Goal: Information Seeking & Learning: Learn about a topic

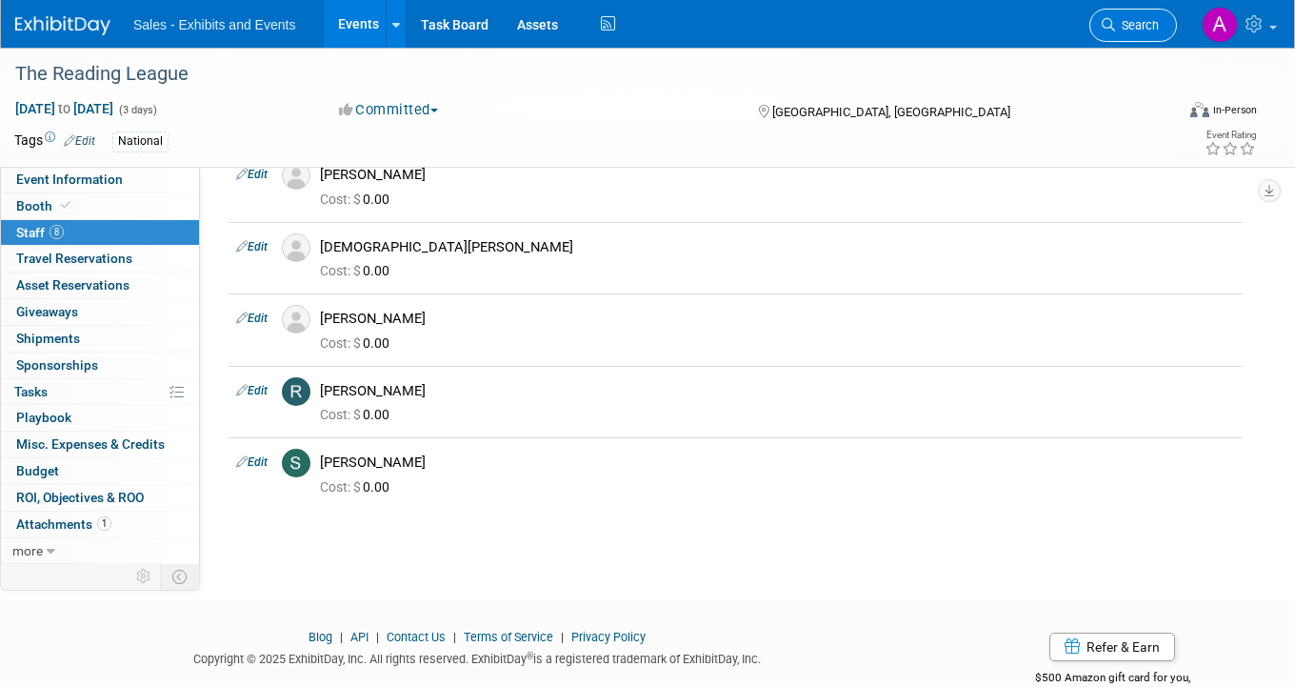
click at [1148, 34] on link "Search" at bounding box center [1133, 25] width 88 height 33
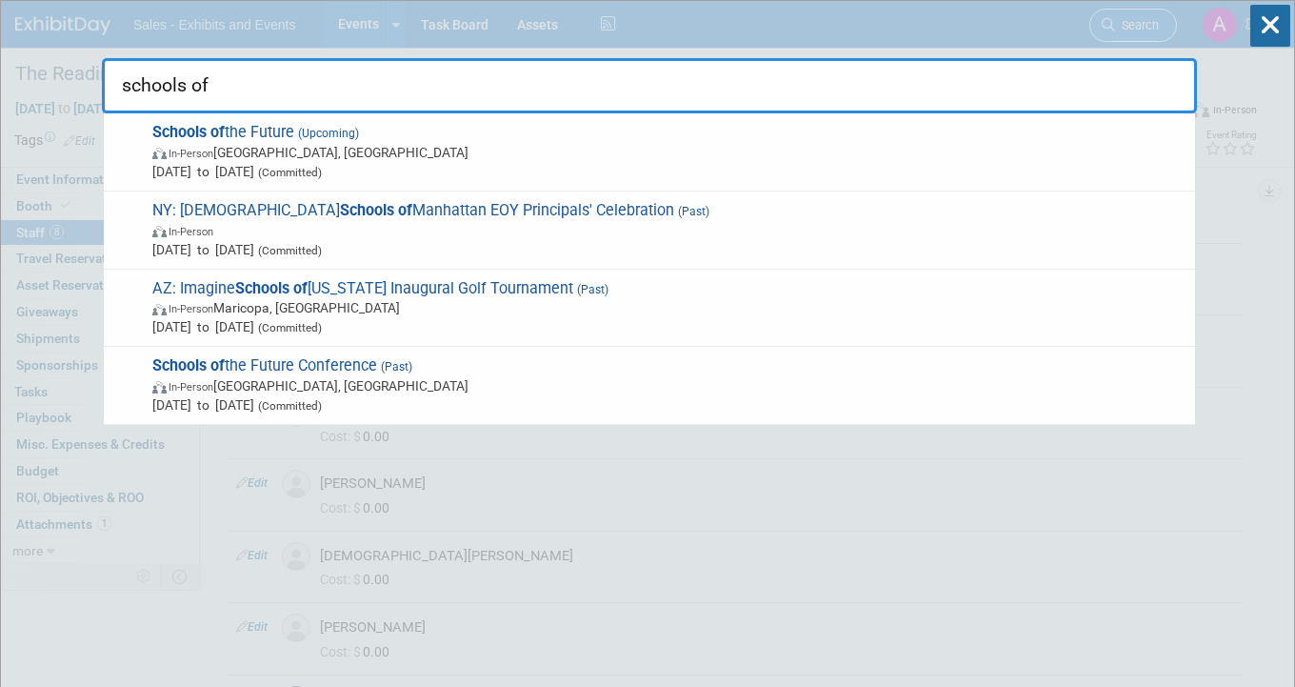
type input "schools of"
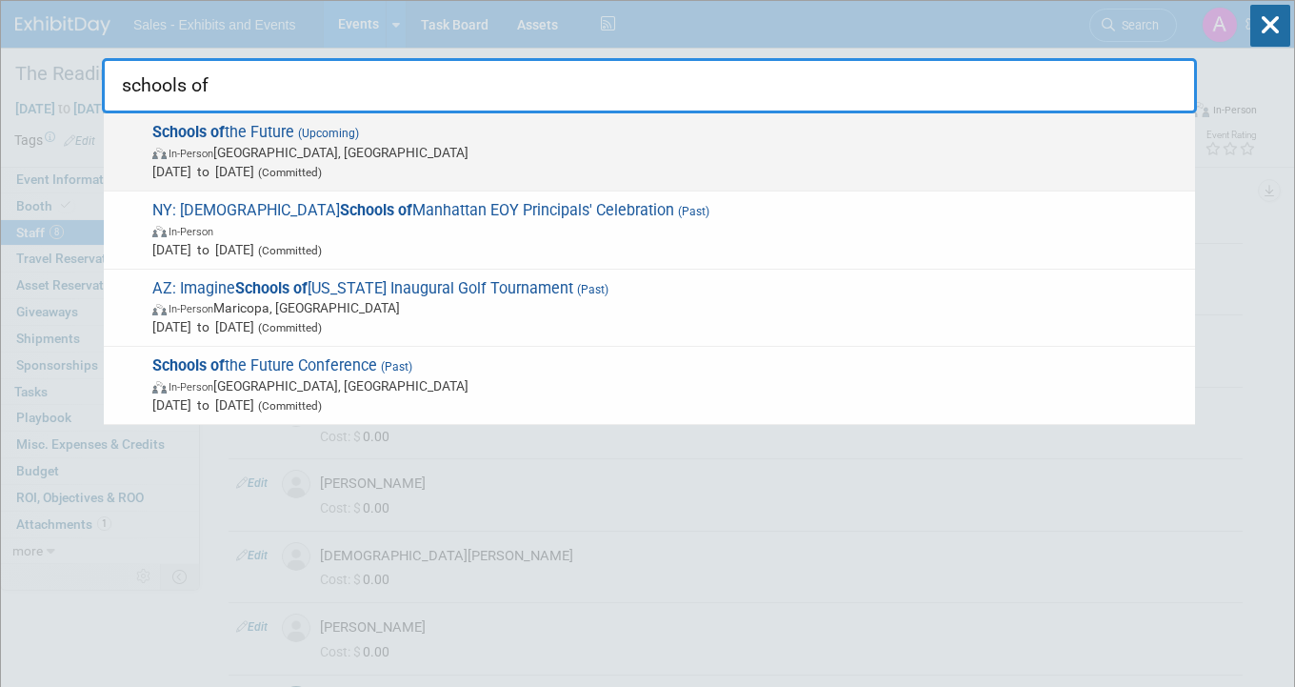
click at [567, 150] on span "In-Person [GEOGRAPHIC_DATA], [GEOGRAPHIC_DATA]" at bounding box center [668, 152] width 1033 height 19
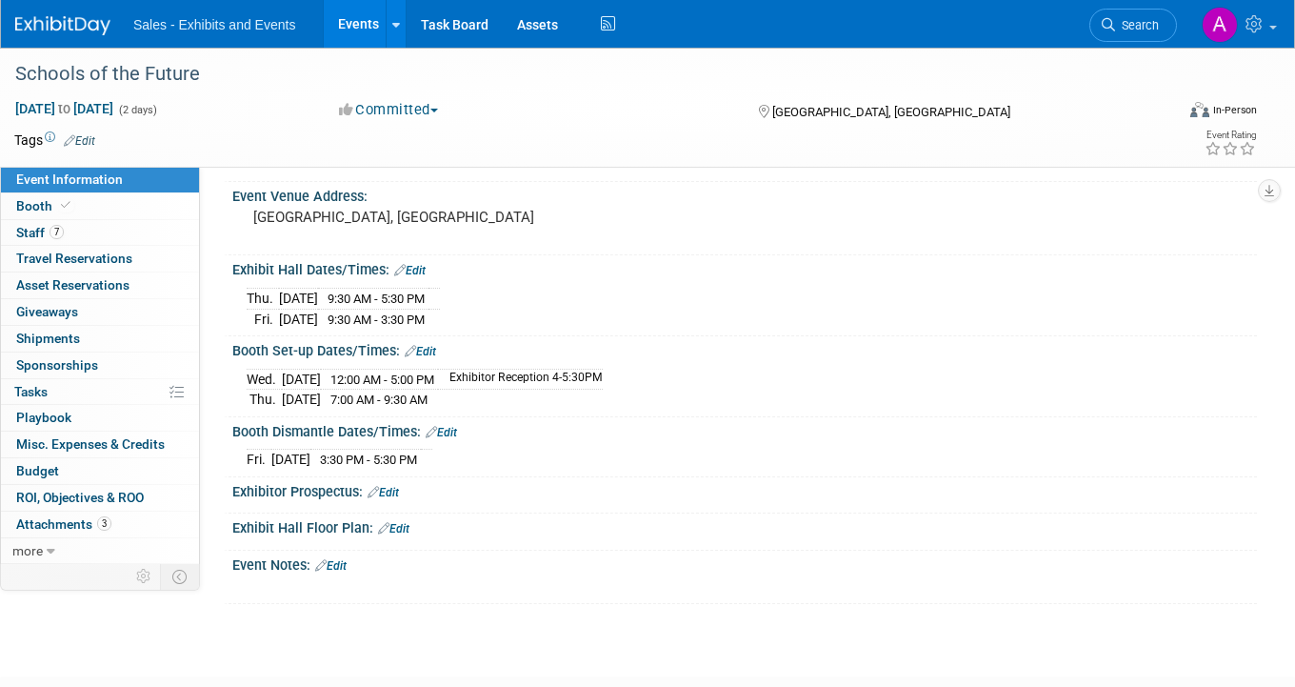
scroll to position [175, 0]
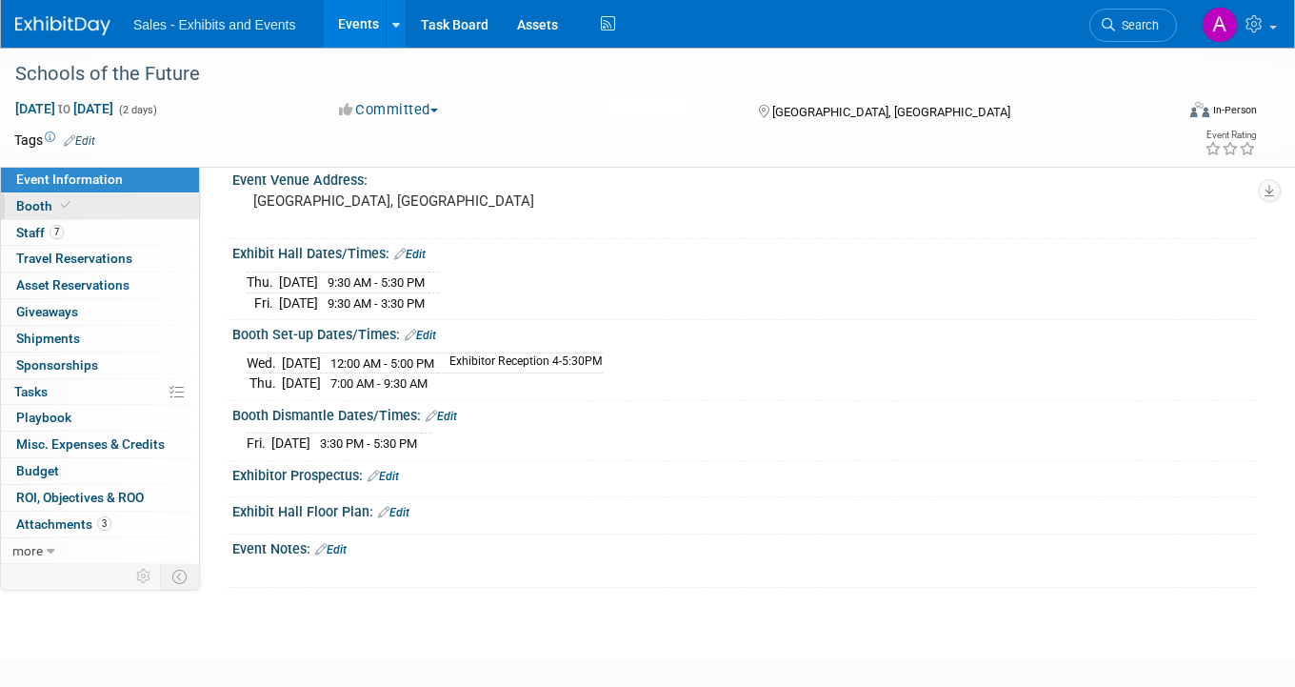
click at [99, 202] on link "Booth" at bounding box center [100, 206] width 198 height 26
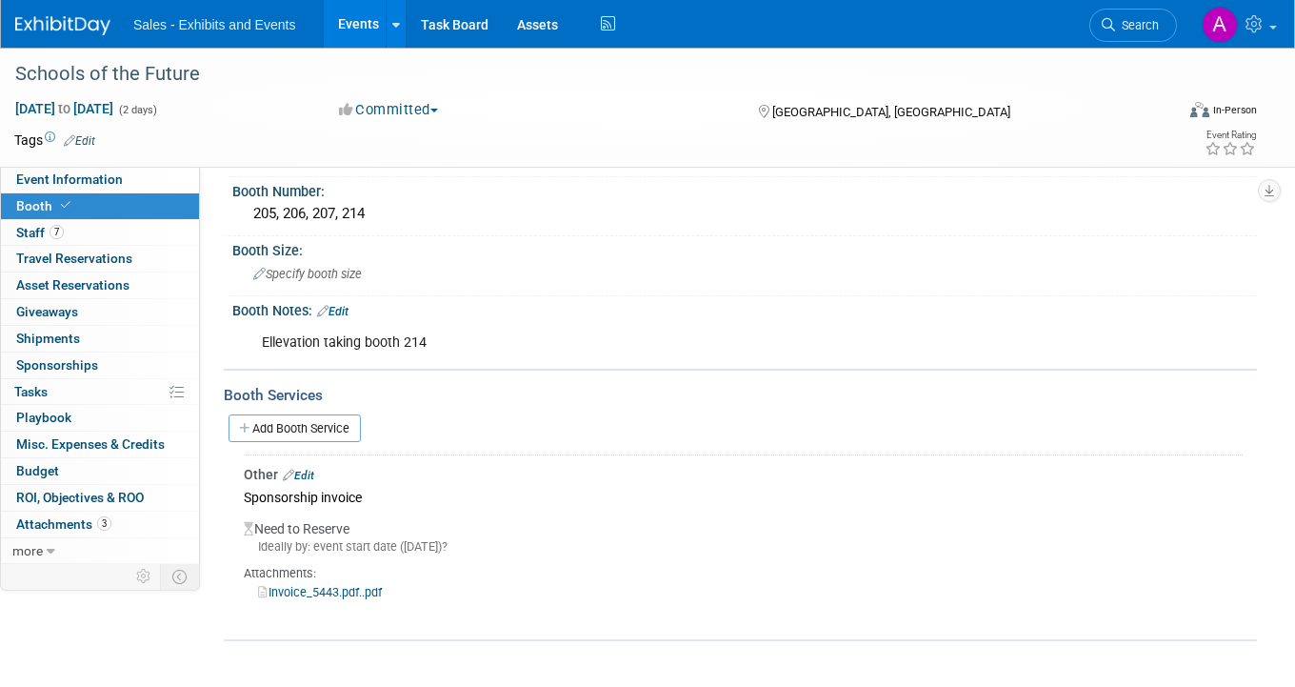
scroll to position [70, 0]
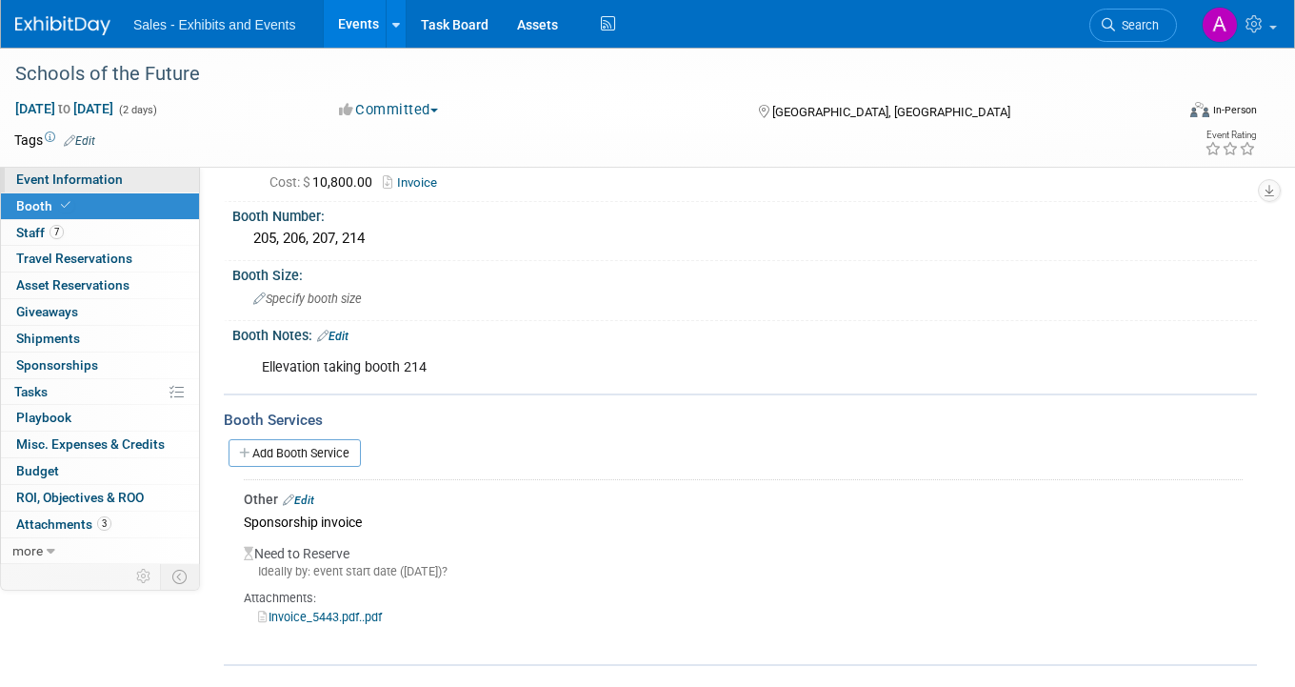
click at [128, 175] on link "Event Information" at bounding box center [100, 180] width 198 height 26
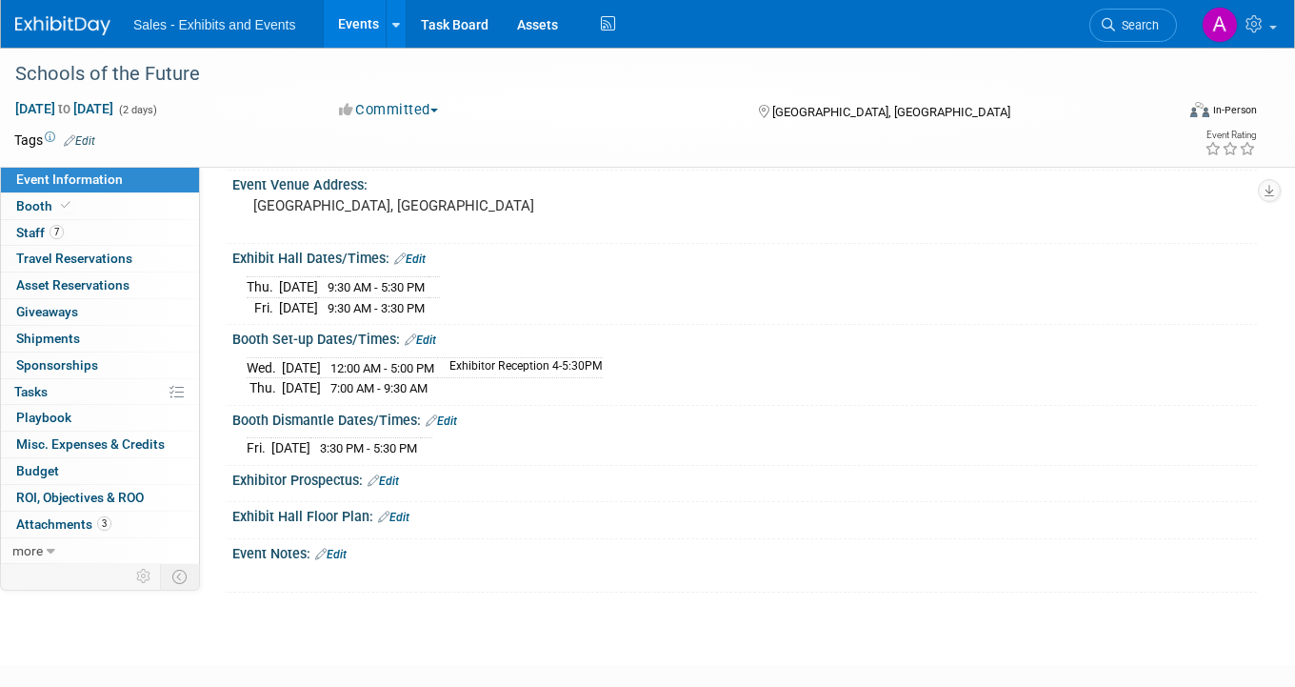
scroll to position [134, 0]
